Goal: Information Seeking & Learning: Learn about a topic

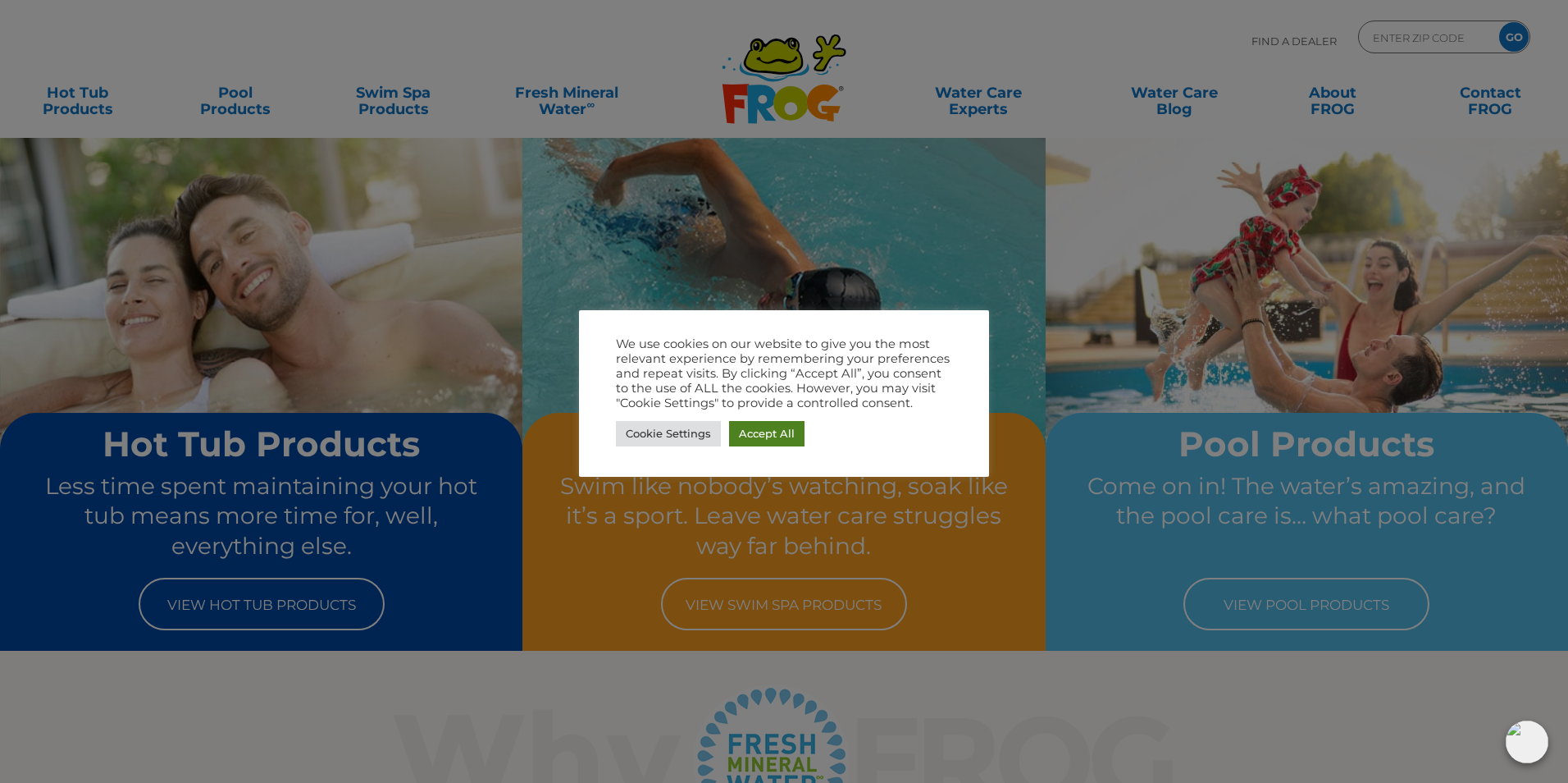
click at [756, 431] on link "Accept All" at bounding box center [767, 433] width 75 height 25
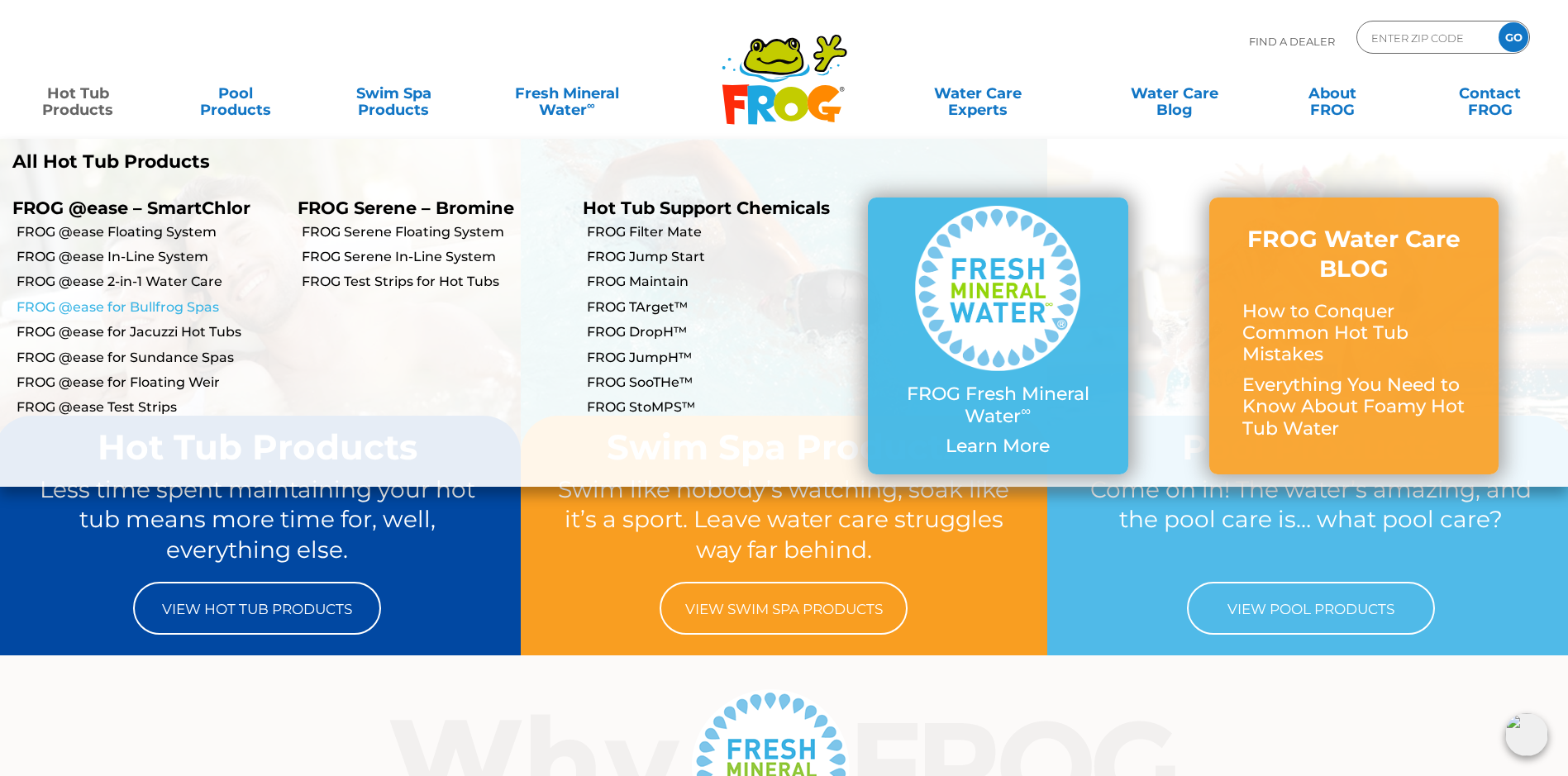
click at [138, 307] on link "FROG @ease for Bullfrog Spas" at bounding box center [151, 308] width 268 height 18
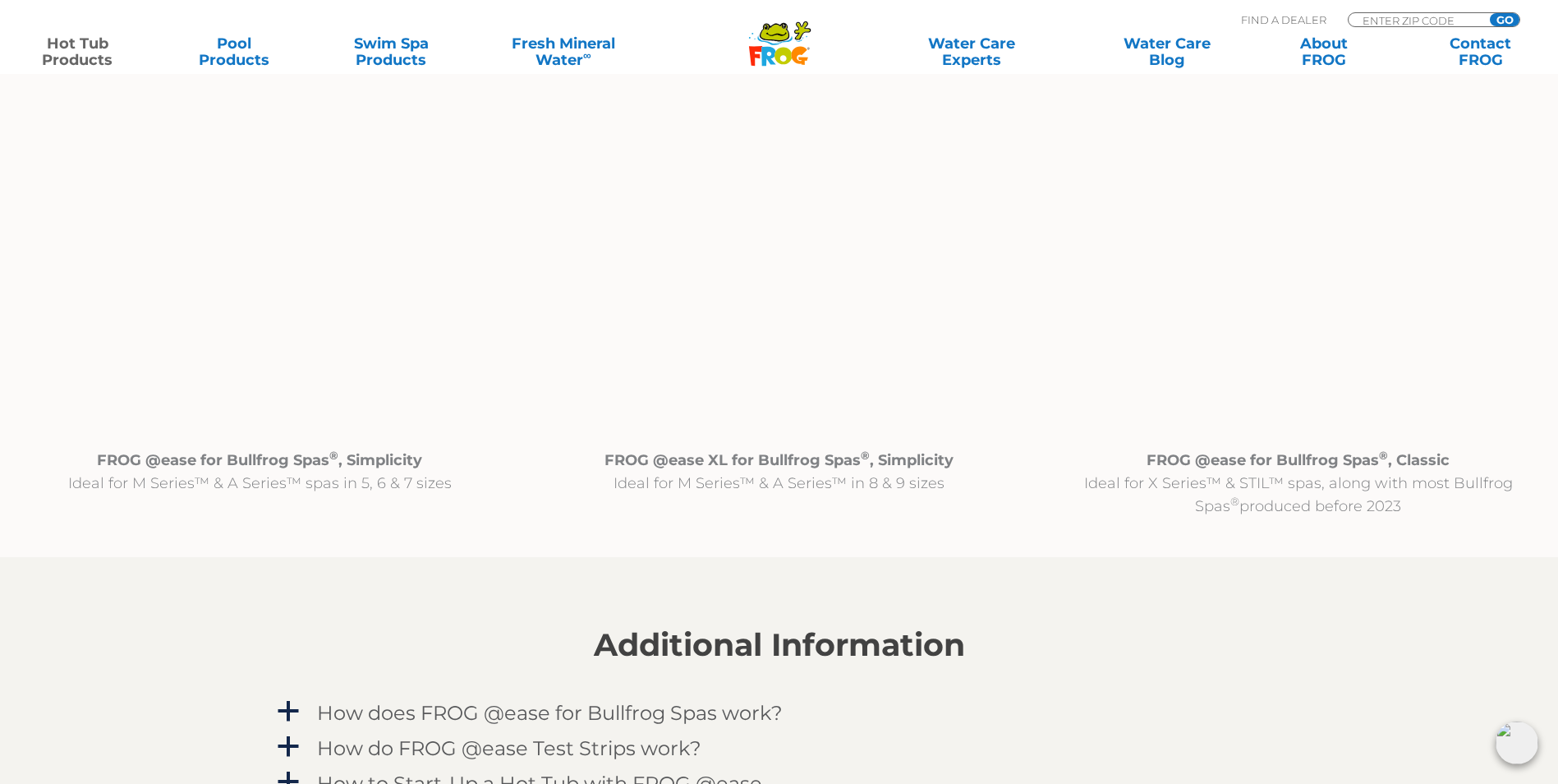
scroll to position [1725, 0]
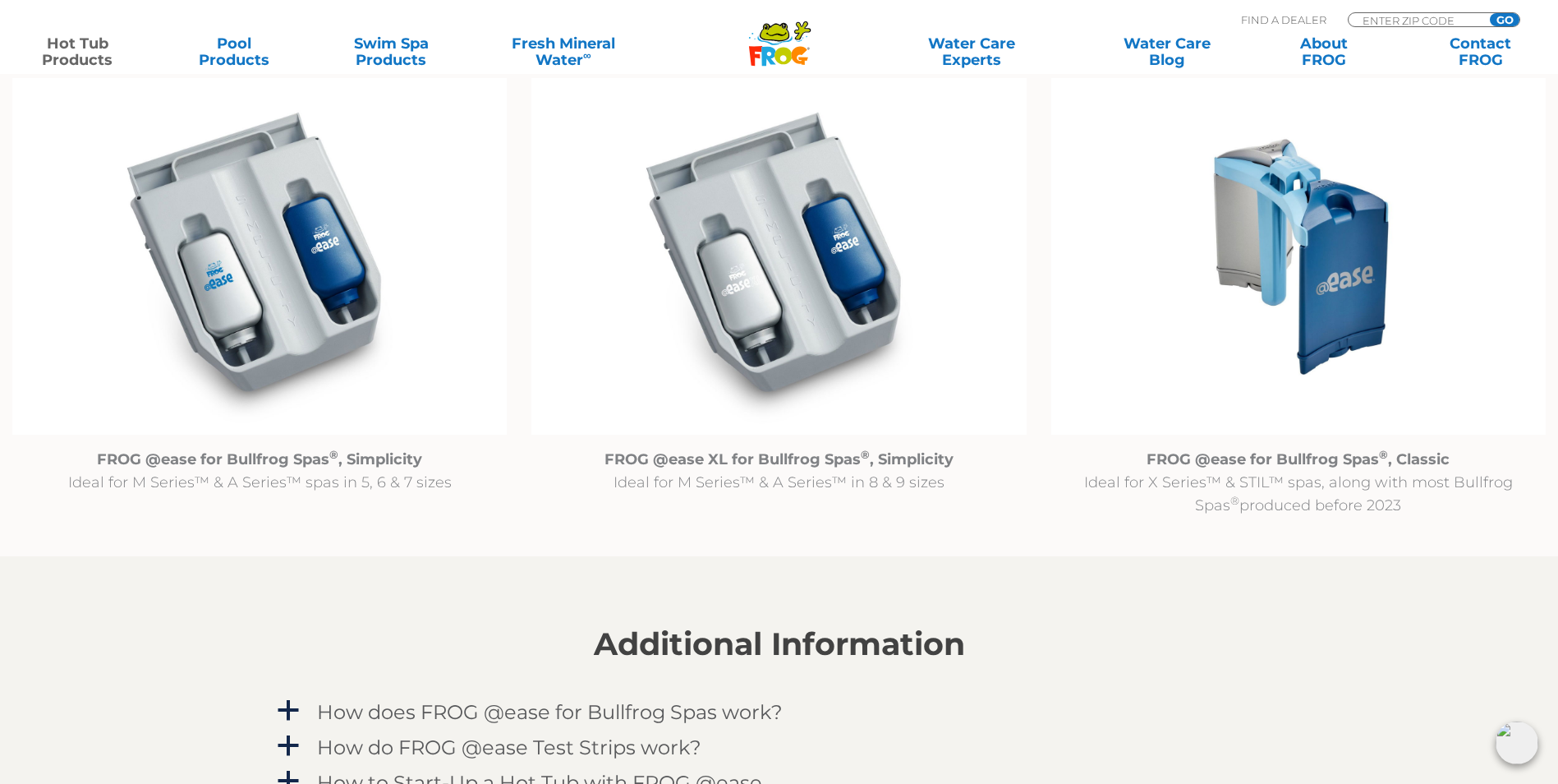
click at [1303, 273] on img at bounding box center [1299, 257] width 495 height 358
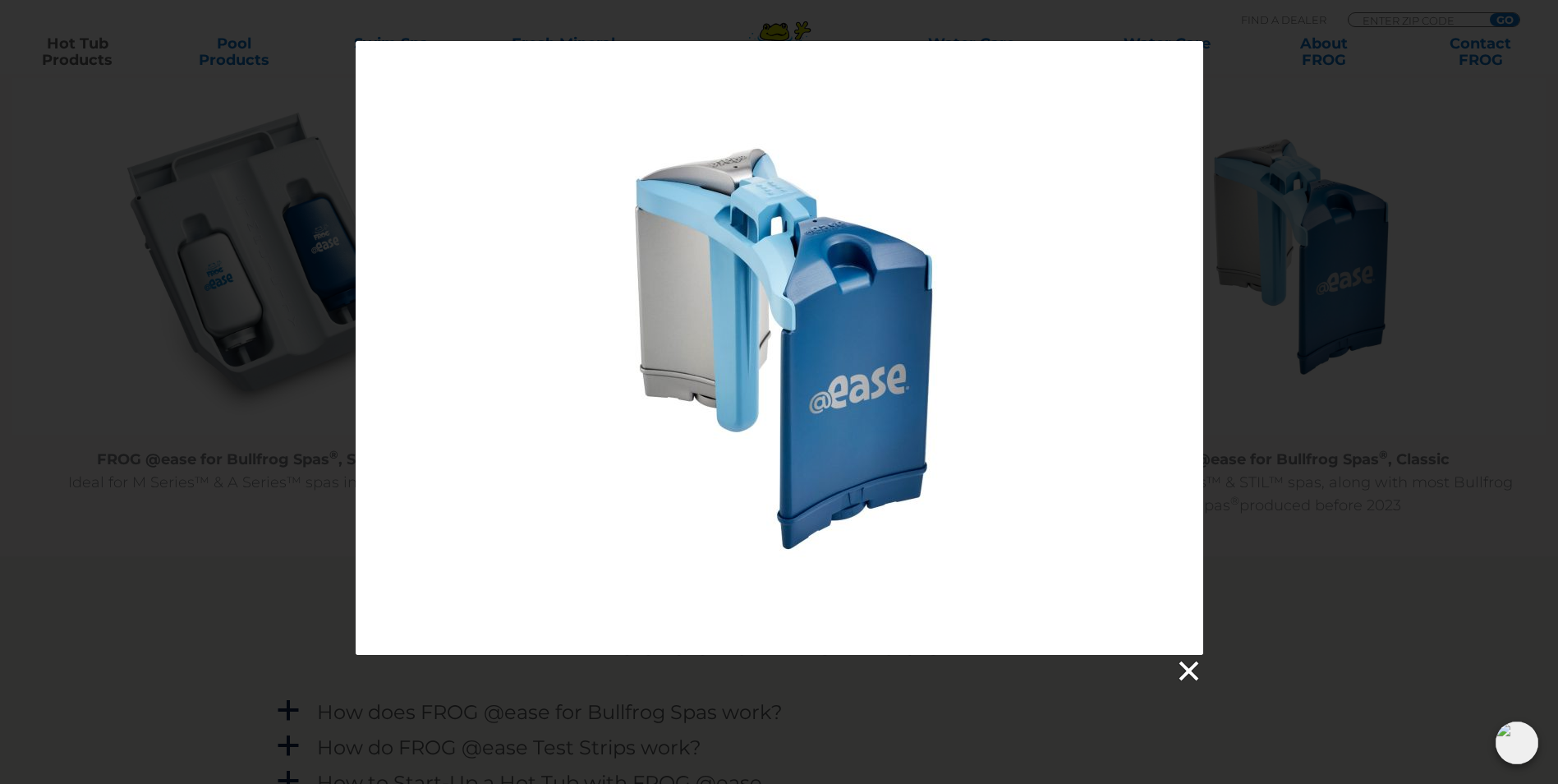
click at [1188, 668] on link at bounding box center [1187, 670] width 24 height 24
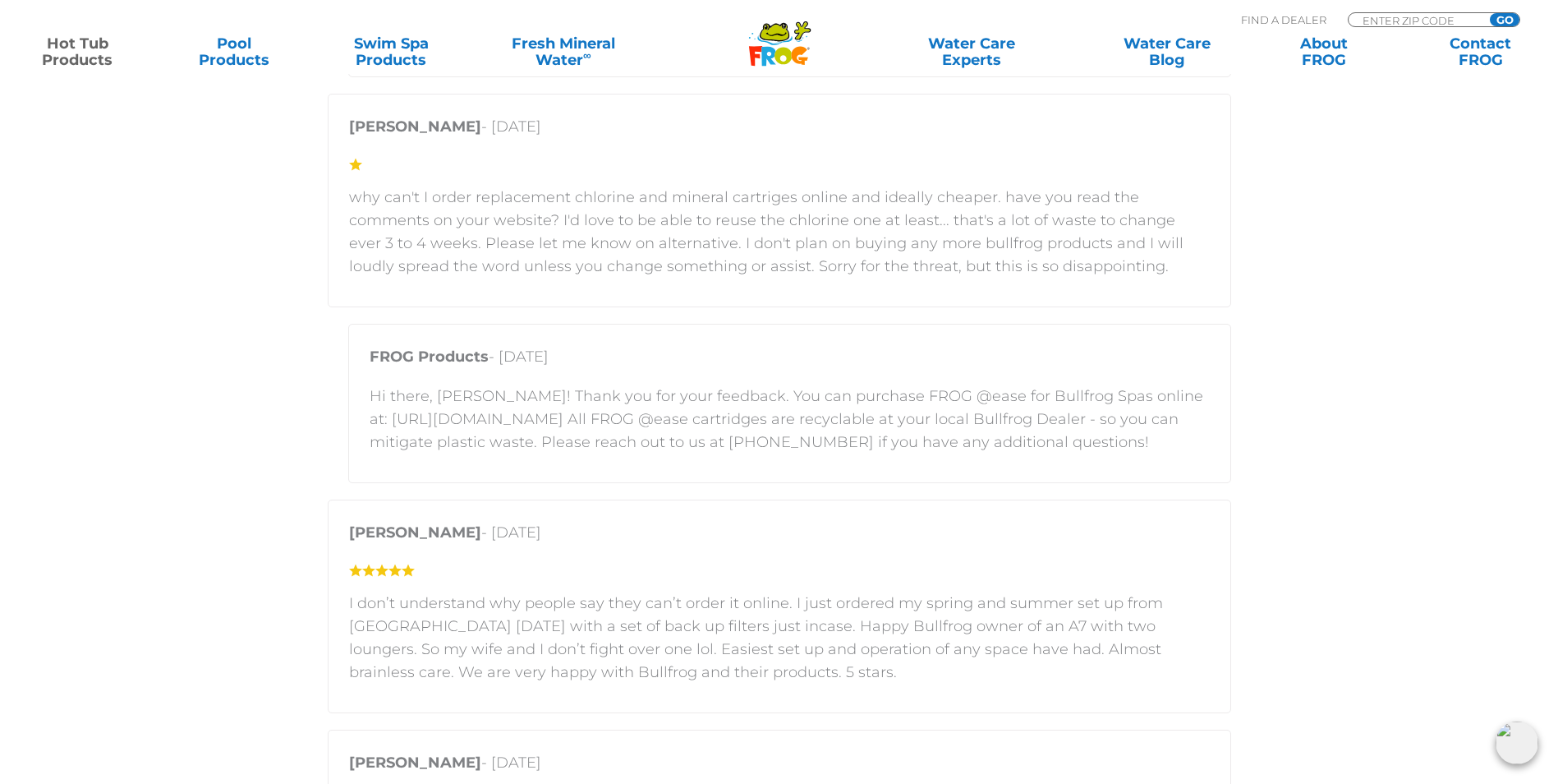
scroll to position [3614, 0]
